Goal: Information Seeking & Learning: Learn about a topic

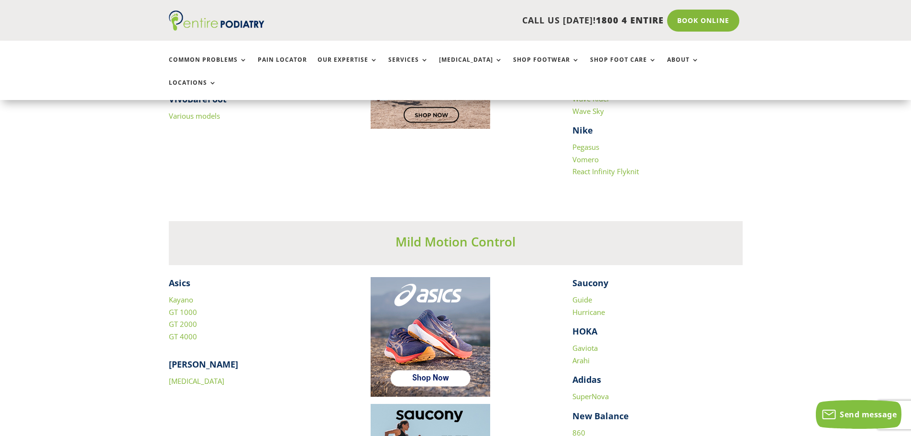
scroll to position [1187, 0]
click at [292, 58] on link "Pain Locator" at bounding box center [282, 66] width 49 height 21
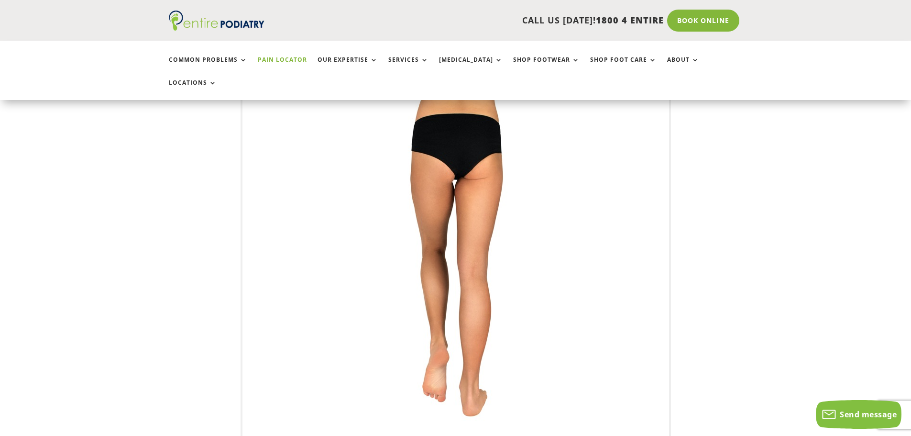
scroll to position [153, 0]
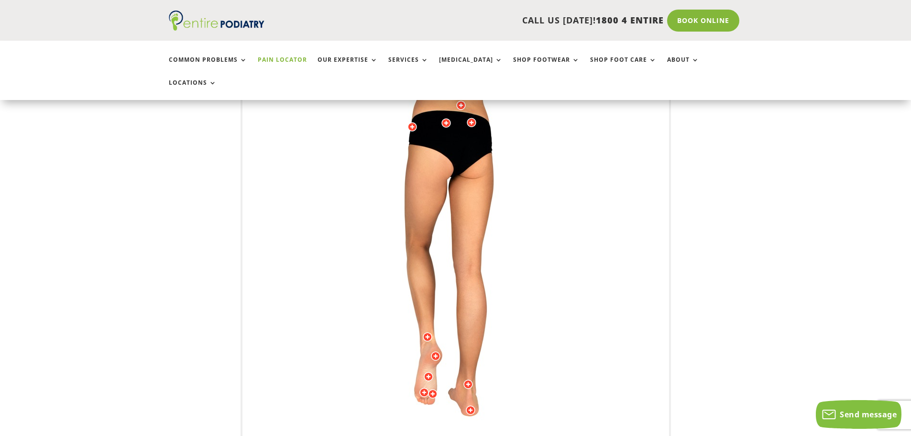
click at [526, 247] on img at bounding box center [456, 274] width 264 height 383
click at [531, 243] on img at bounding box center [456, 274] width 264 height 383
click at [556, 263] on img at bounding box center [456, 274] width 264 height 383
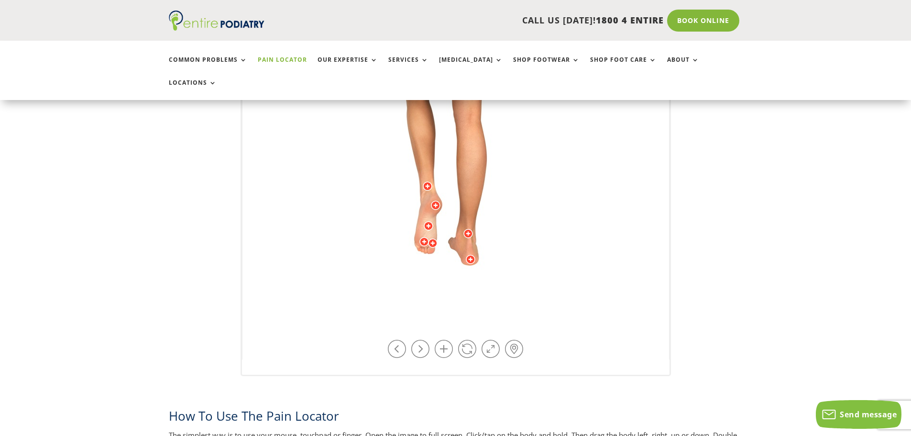
scroll to position [306, 0]
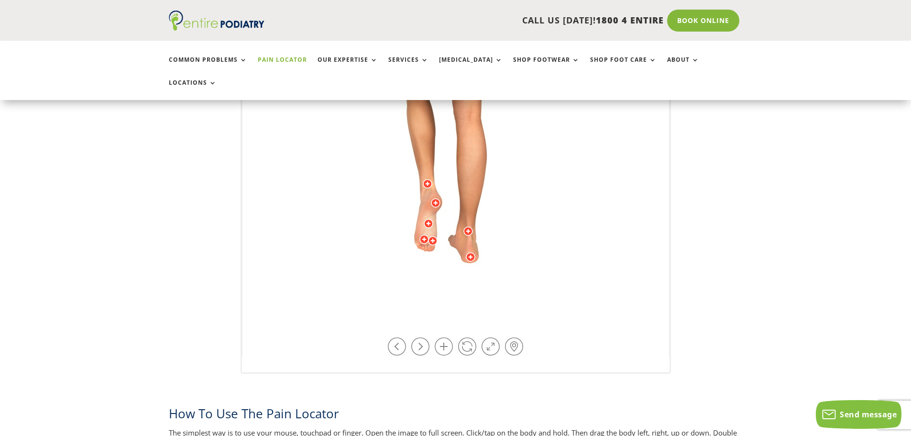
click at [430, 334] on div at bounding box center [455, 345] width 145 height 22
click at [465, 337] on link at bounding box center [467, 346] width 18 height 18
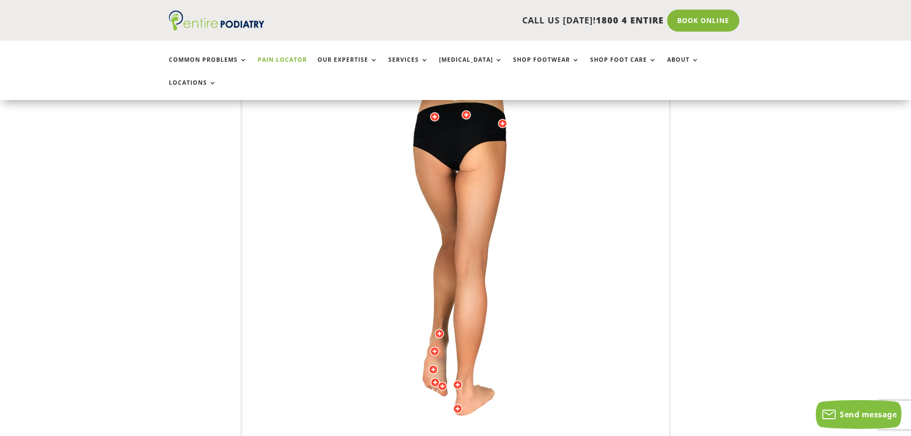
scroll to position [153, 0]
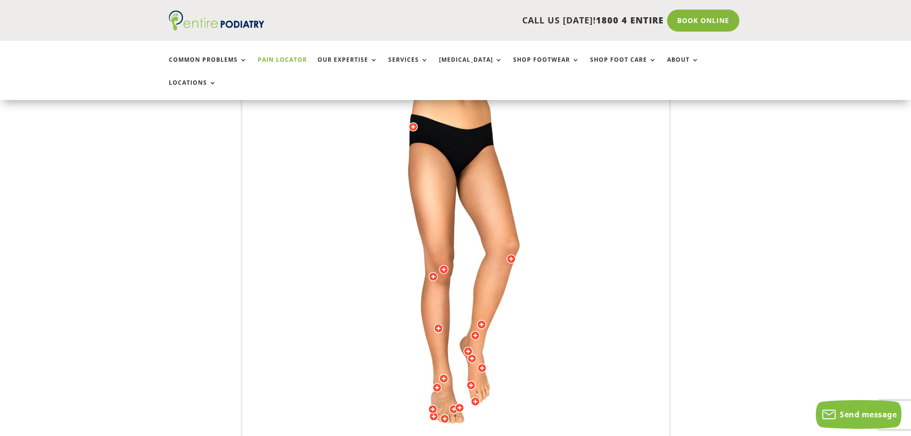
click at [533, 329] on img at bounding box center [456, 274] width 264 height 383
click at [438, 323] on div at bounding box center [439, 328] width 10 height 10
click at [434, 272] on div at bounding box center [434, 277] width 10 height 10
click at [577, 277] on img at bounding box center [456, 274] width 264 height 383
click at [576, 278] on img at bounding box center [456, 274] width 264 height 383
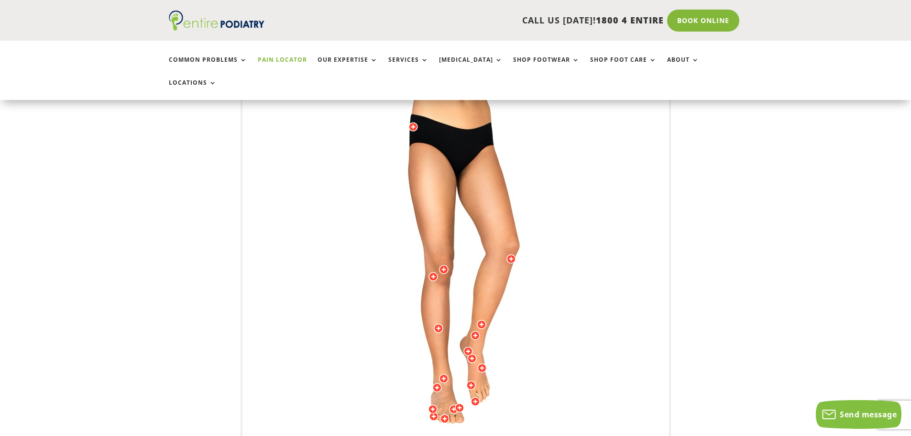
scroll to position [268, 0]
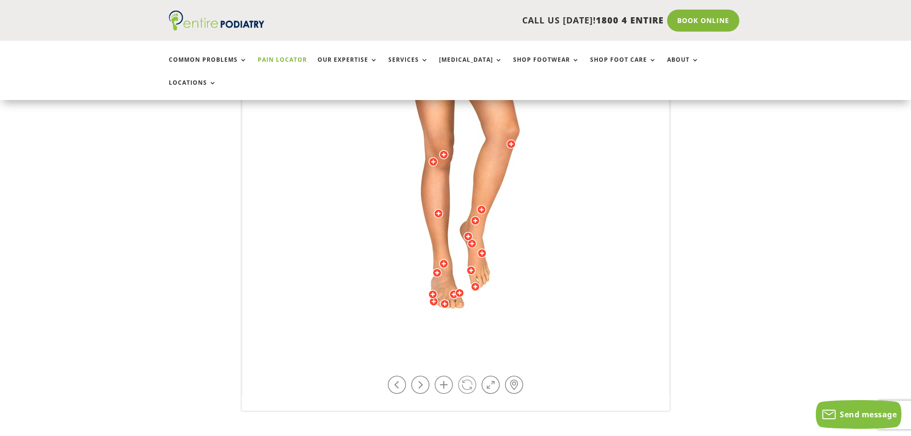
click at [466, 376] on link at bounding box center [467, 385] width 18 height 18
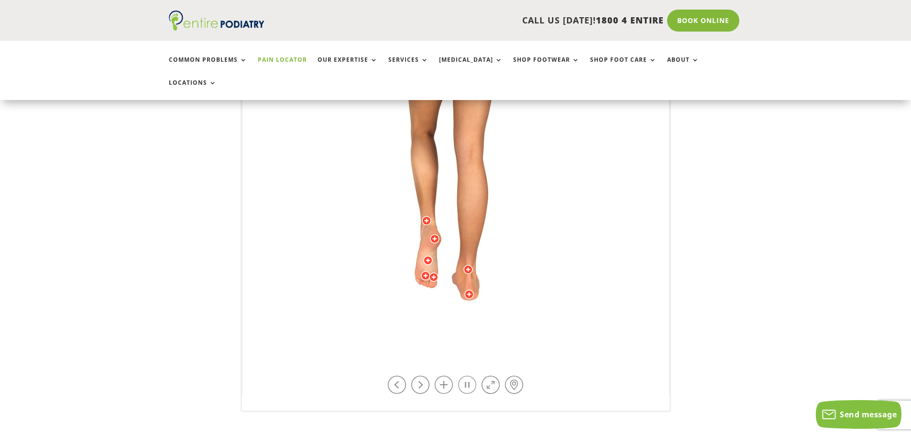
click at [466, 376] on link at bounding box center [467, 385] width 18 height 18
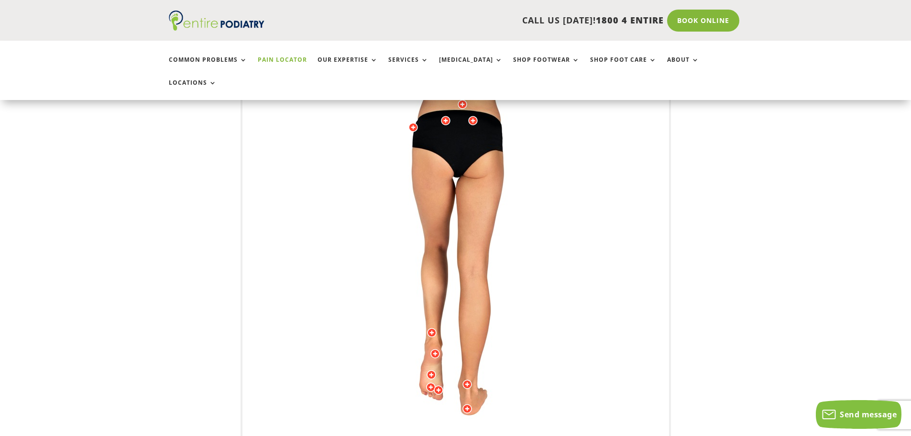
scroll to position [153, 0]
click at [477, 229] on img at bounding box center [456, 274] width 264 height 383
click at [471, 245] on img at bounding box center [456, 274] width 264 height 383
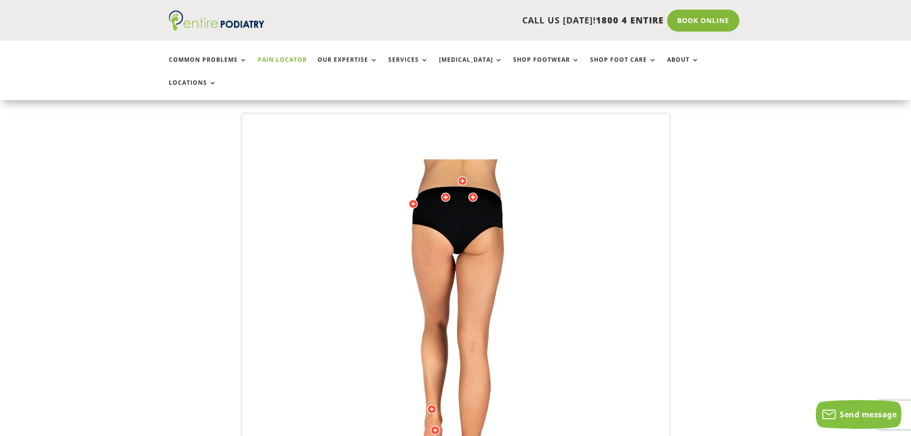
scroll to position [77, 0]
click at [463, 177] on div at bounding box center [463, 182] width 10 height 10
click at [354, 191] on span "Read more" at bounding box center [338, 194] width 29 height 7
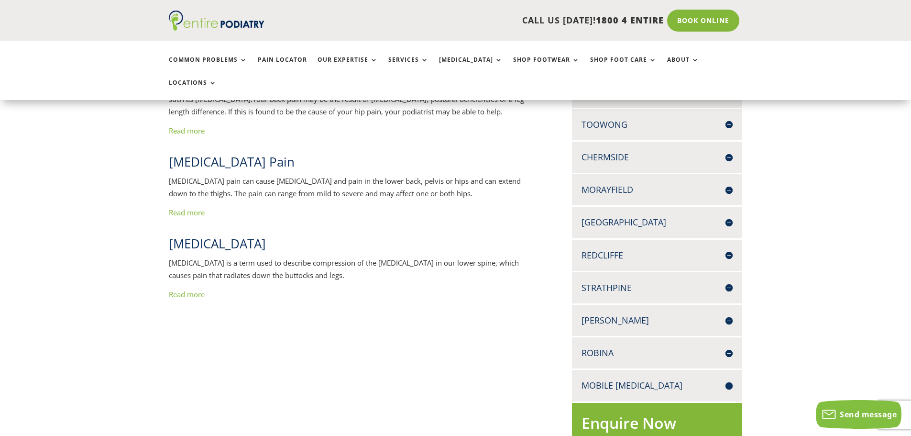
scroll to position [306, 0]
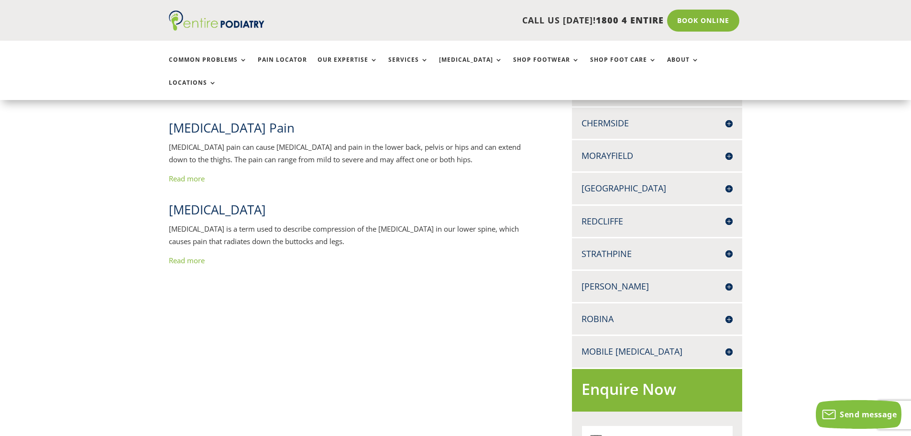
click at [196, 174] on link "Read more" at bounding box center [187, 179] width 36 height 10
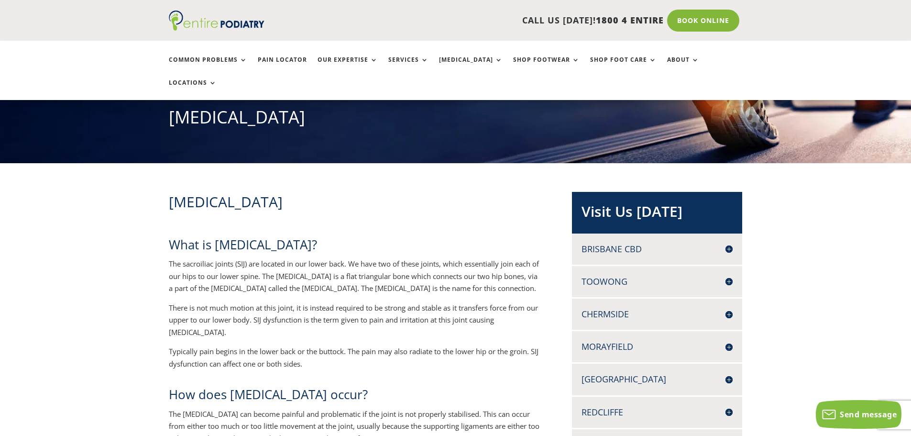
scroll to position [115, 0]
